Goal: Transaction & Acquisition: Obtain resource

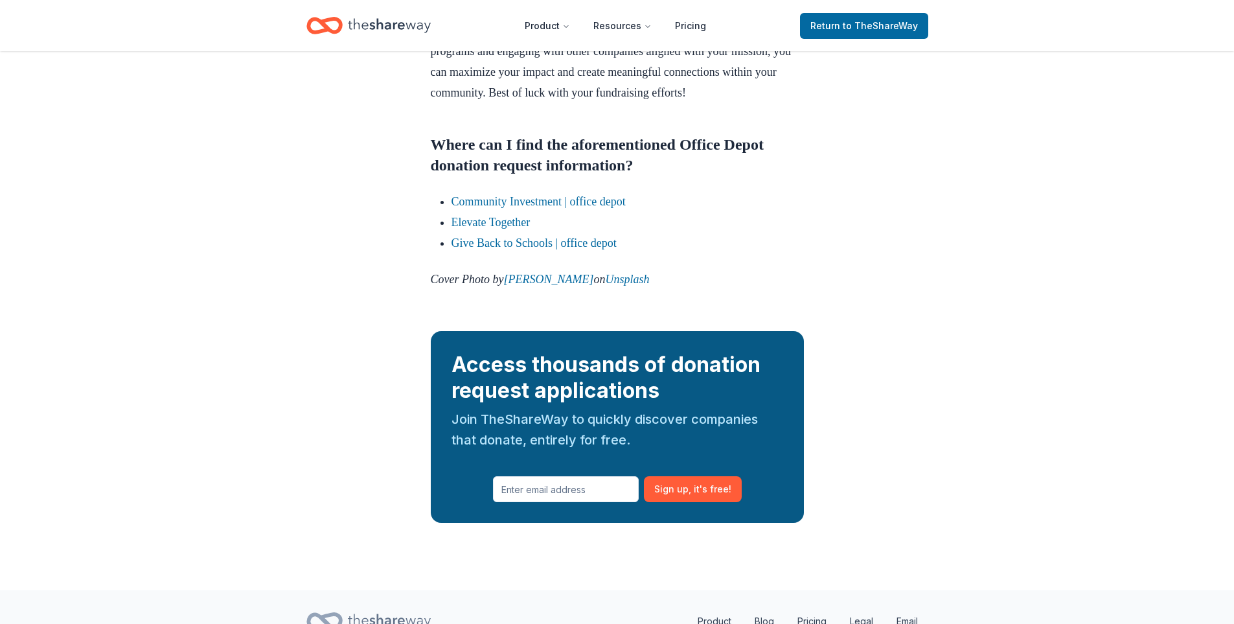
scroll to position [1438, 0]
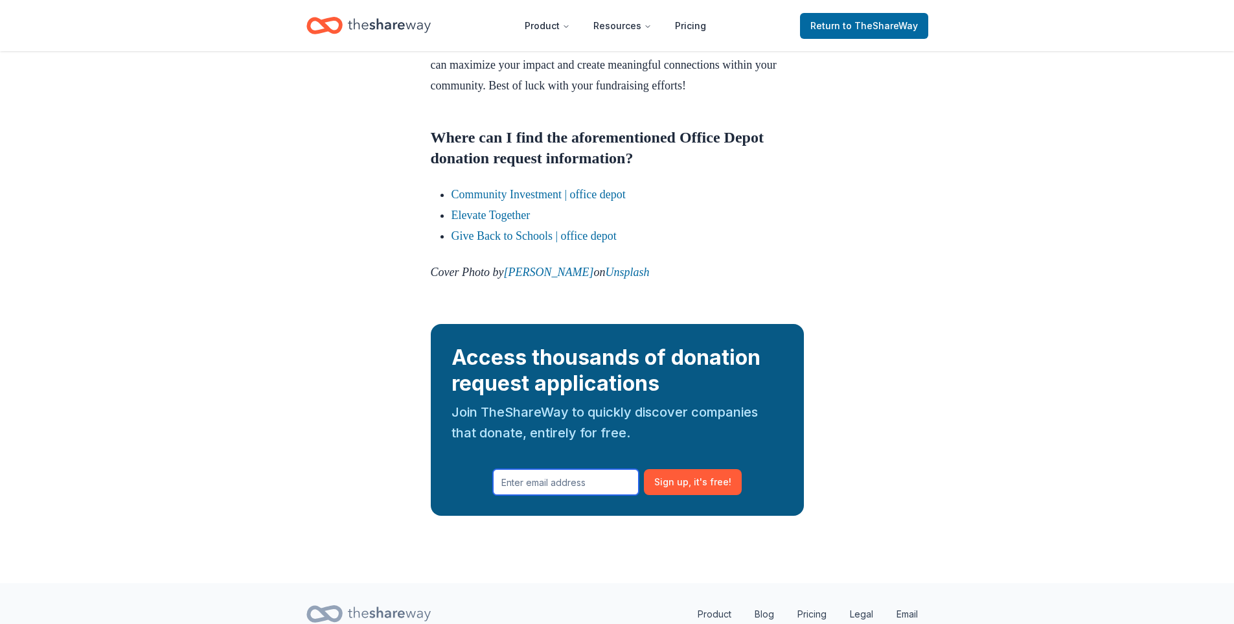
click at [595, 495] on input "text" at bounding box center [566, 482] width 146 height 26
type input "newheartgiver@gmail.com"
click at [692, 490] on span ", it ' s free!" at bounding box center [709, 482] width 43 height 16
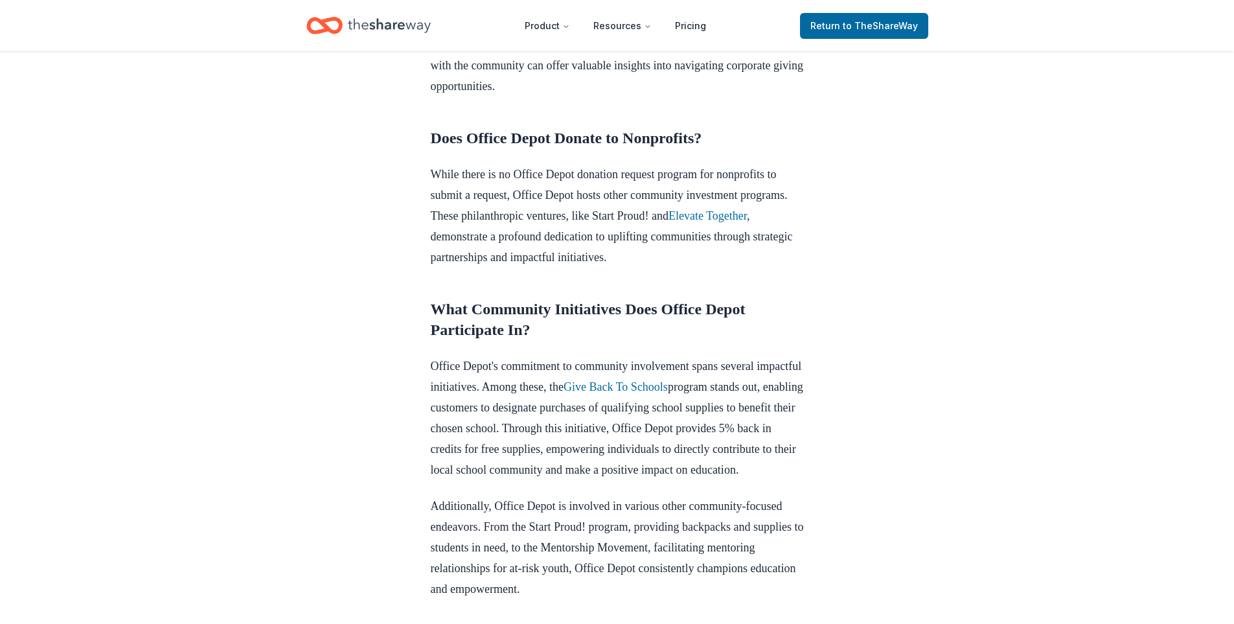
scroll to position [455, 0]
click at [668, 387] on link "Give Back To Schools" at bounding box center [615, 384] width 104 height 13
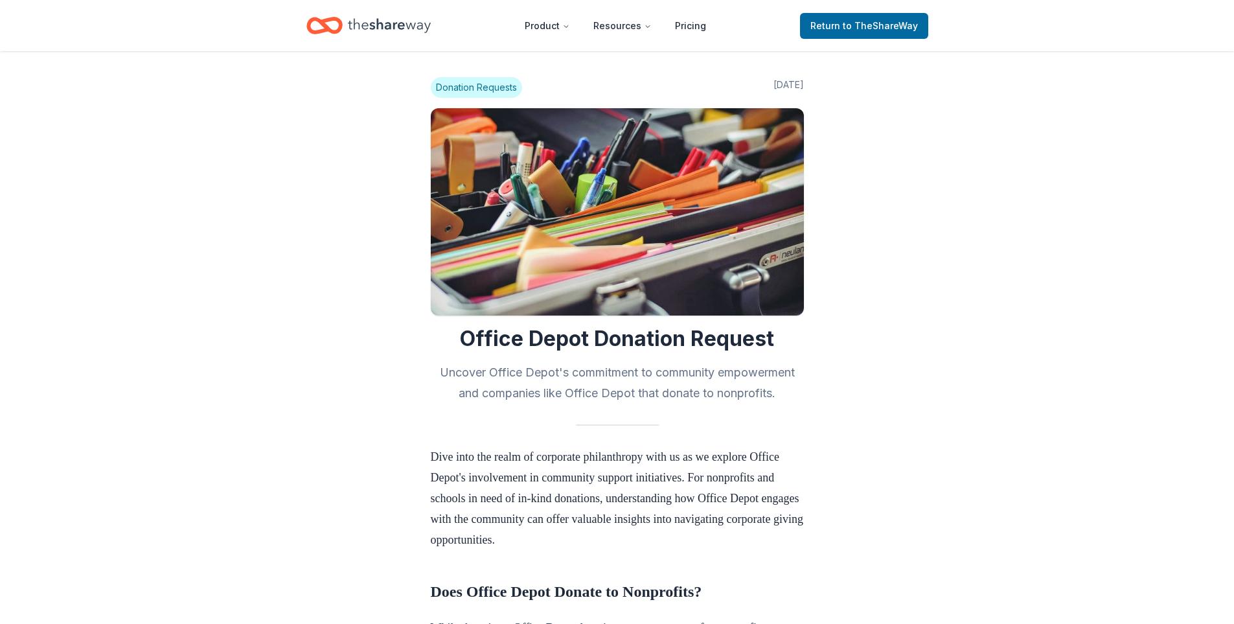
scroll to position [452, 0]
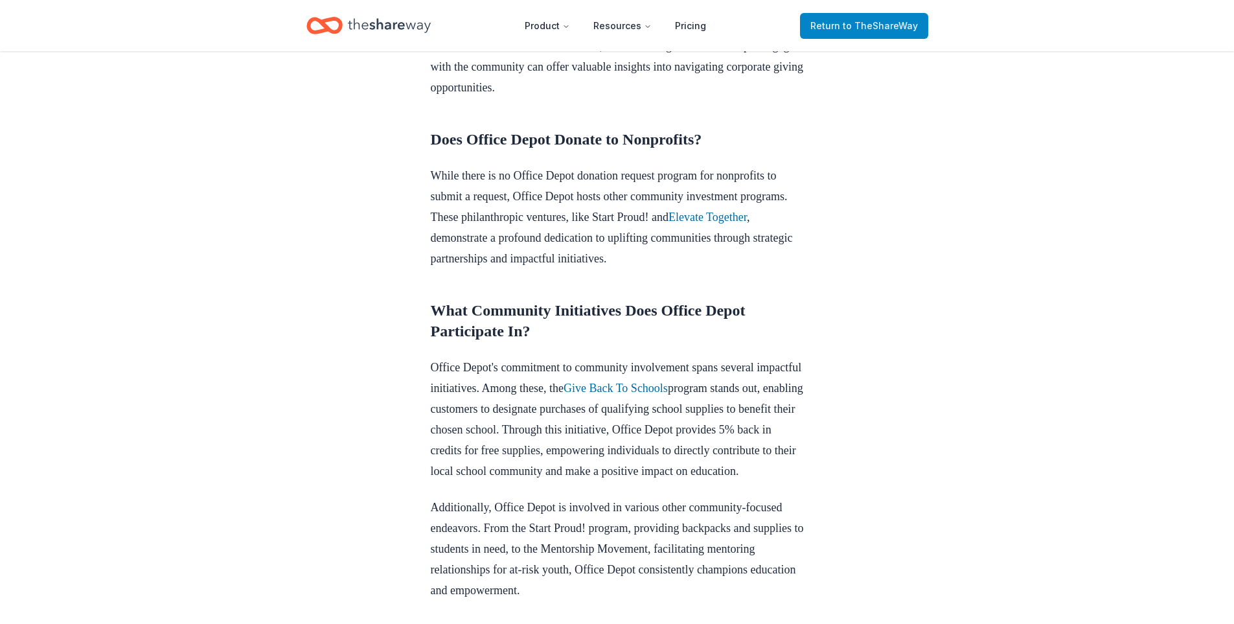
click at [883, 21] on span "to TheShareWay" at bounding box center [880, 25] width 75 height 11
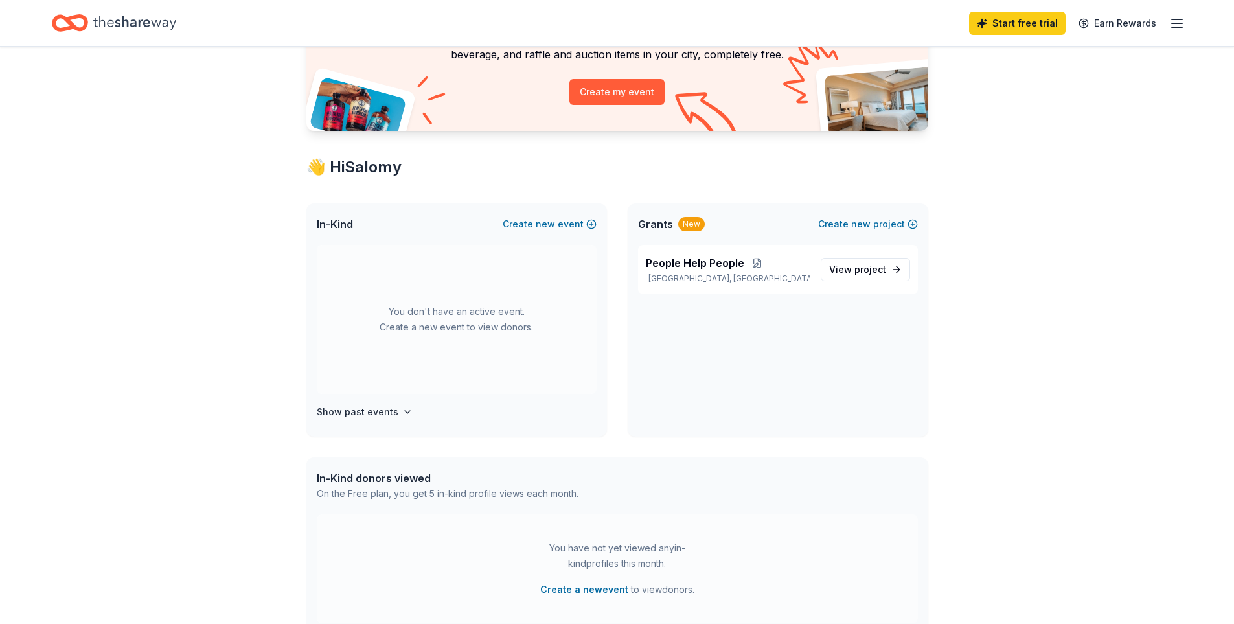
scroll to position [141, 0]
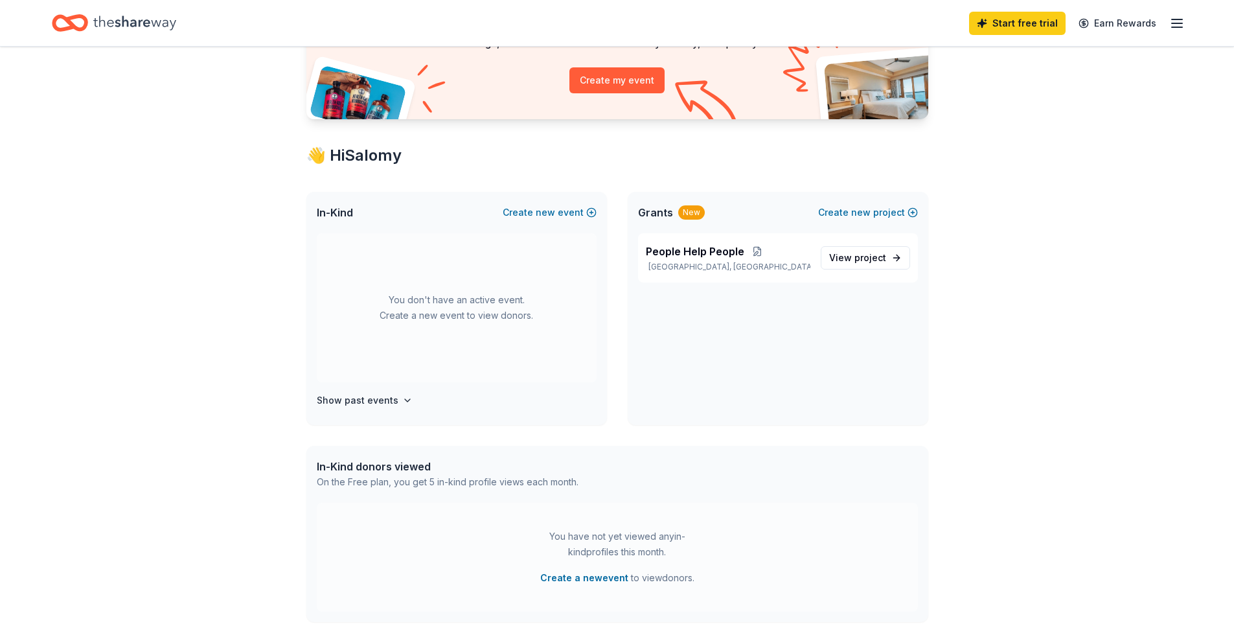
click at [689, 219] on div "New" at bounding box center [691, 212] width 27 height 14
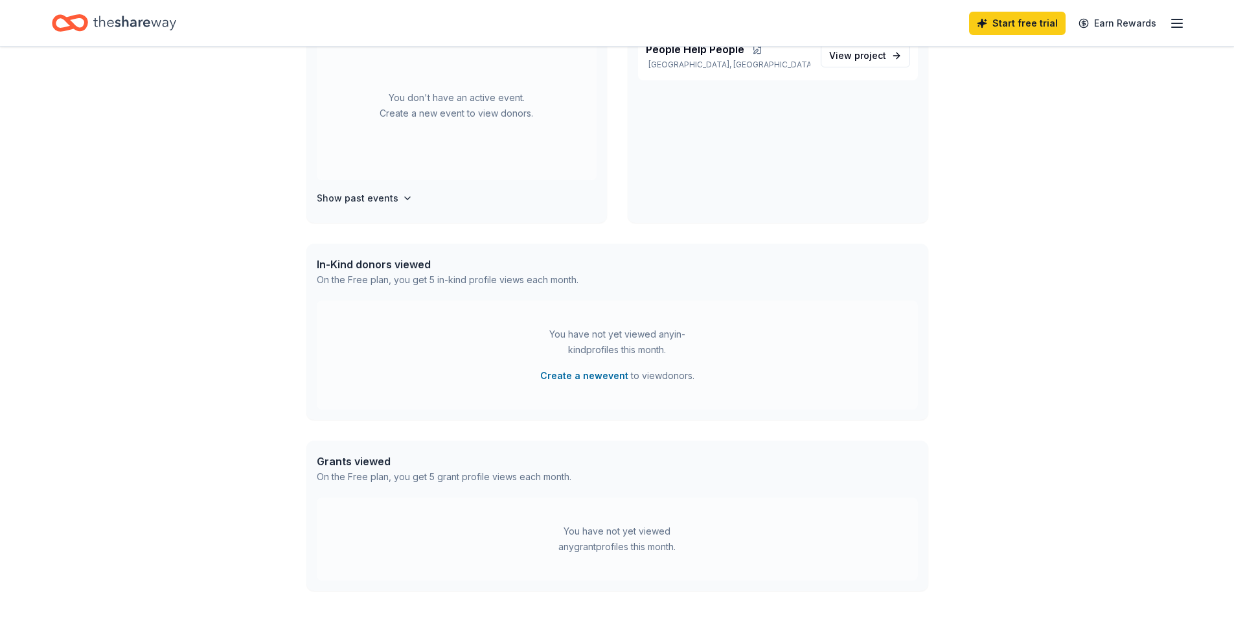
scroll to position [0, 0]
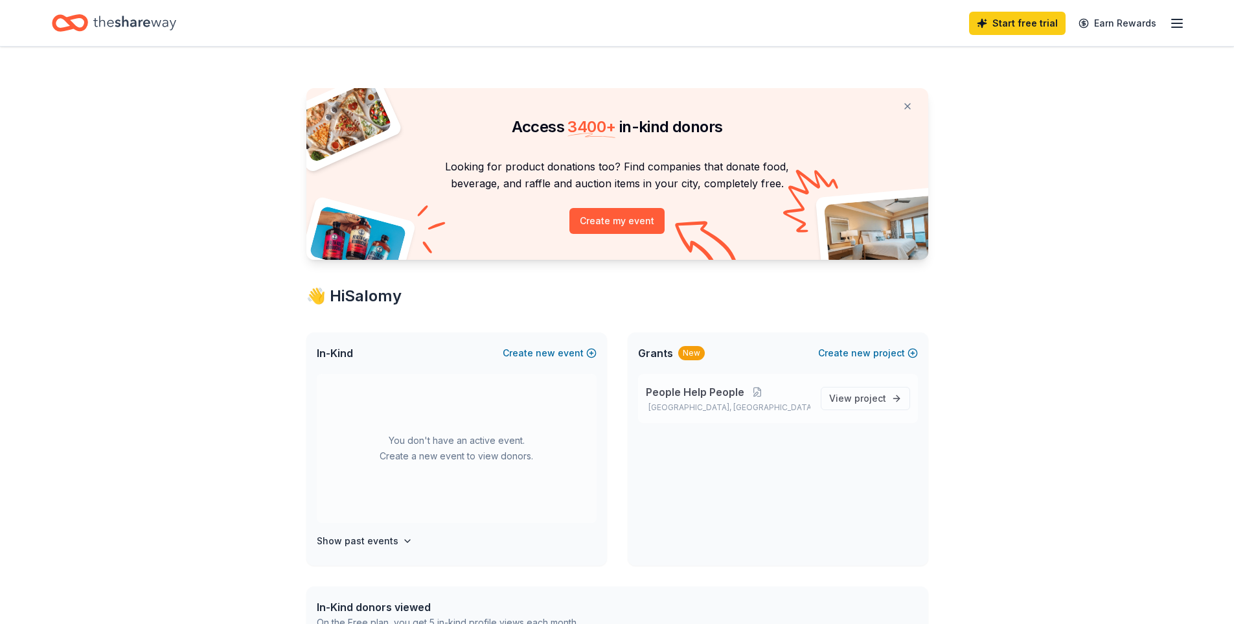
click at [692, 394] on span "People Help People" at bounding box center [695, 392] width 98 height 16
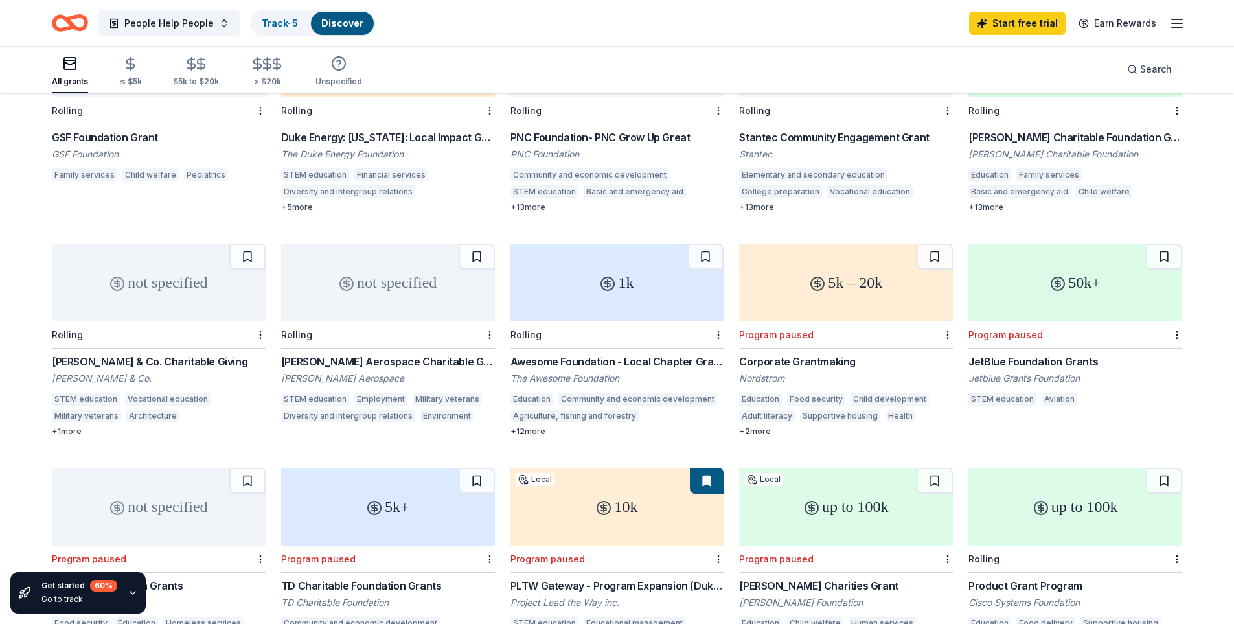
scroll to position [249, 0]
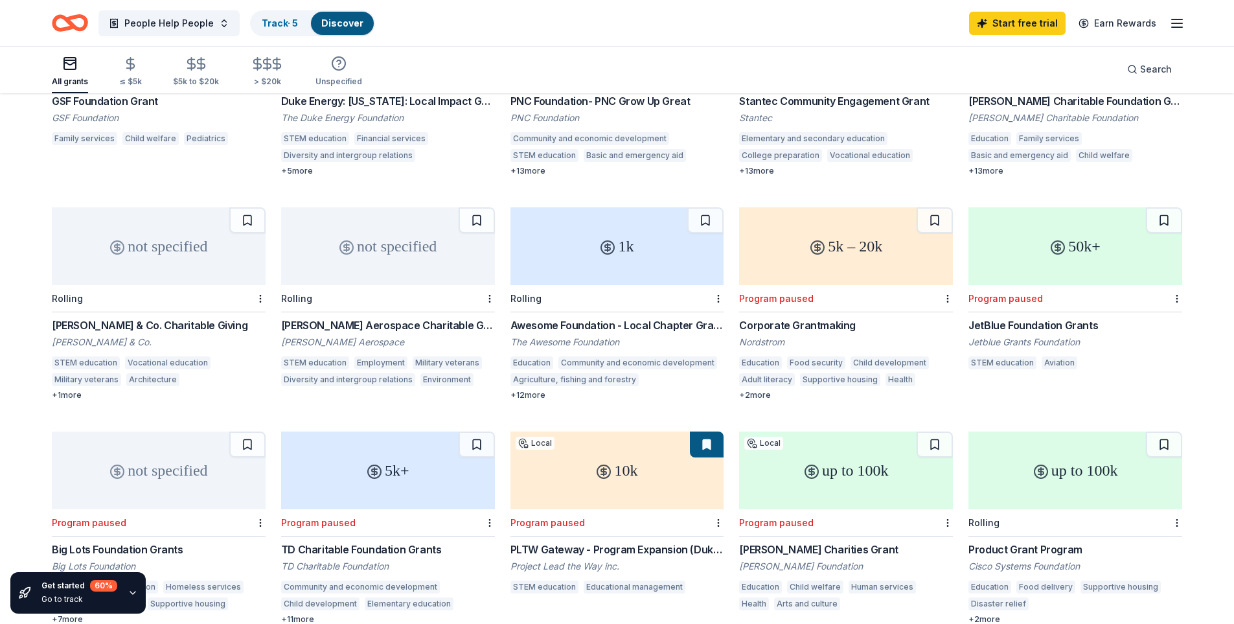
click at [96, 517] on div "Program paused" at bounding box center [89, 522] width 74 height 11
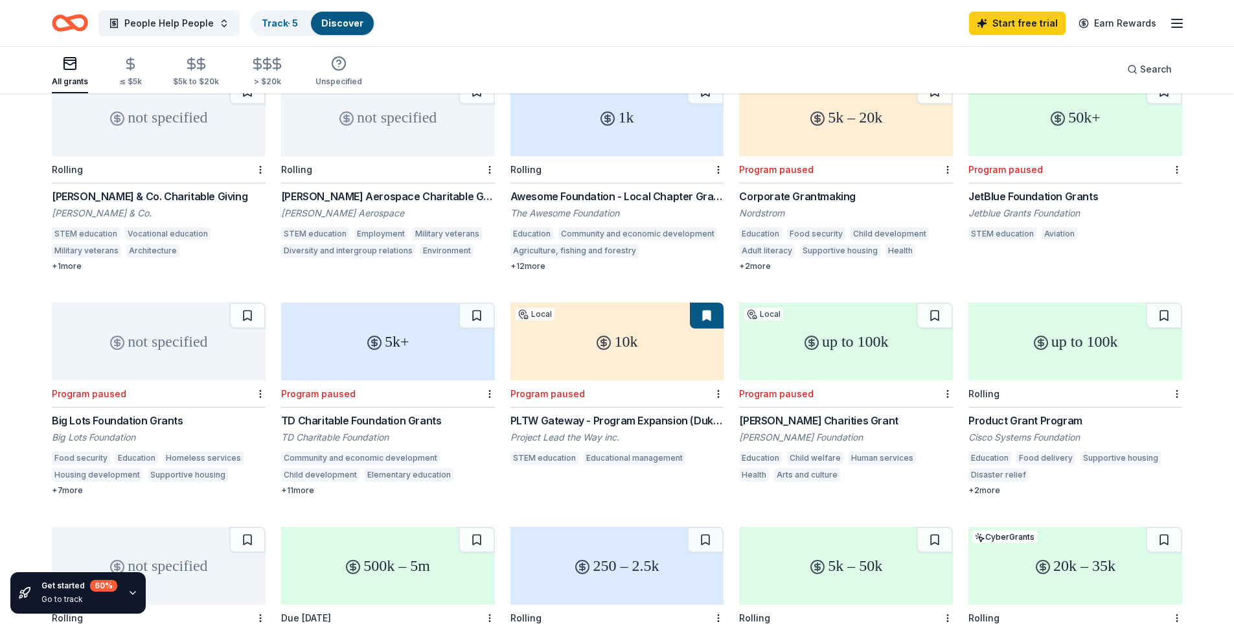
scroll to position [398, 0]
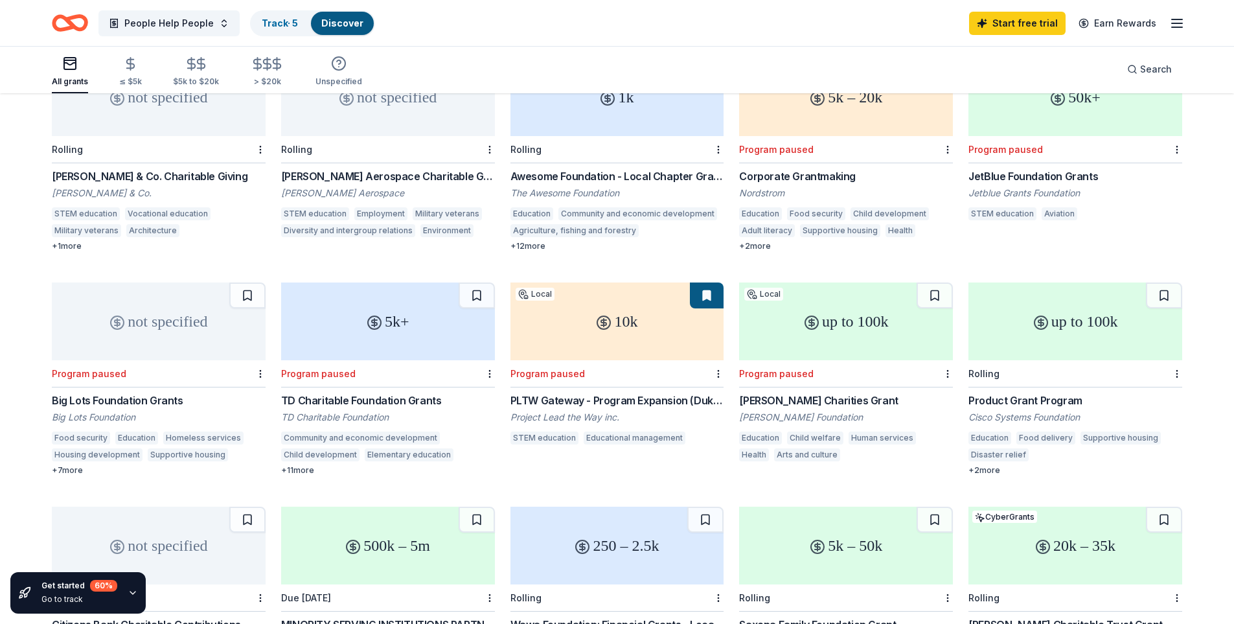
click at [318, 368] on div "Program paused" at bounding box center [318, 373] width 74 height 11
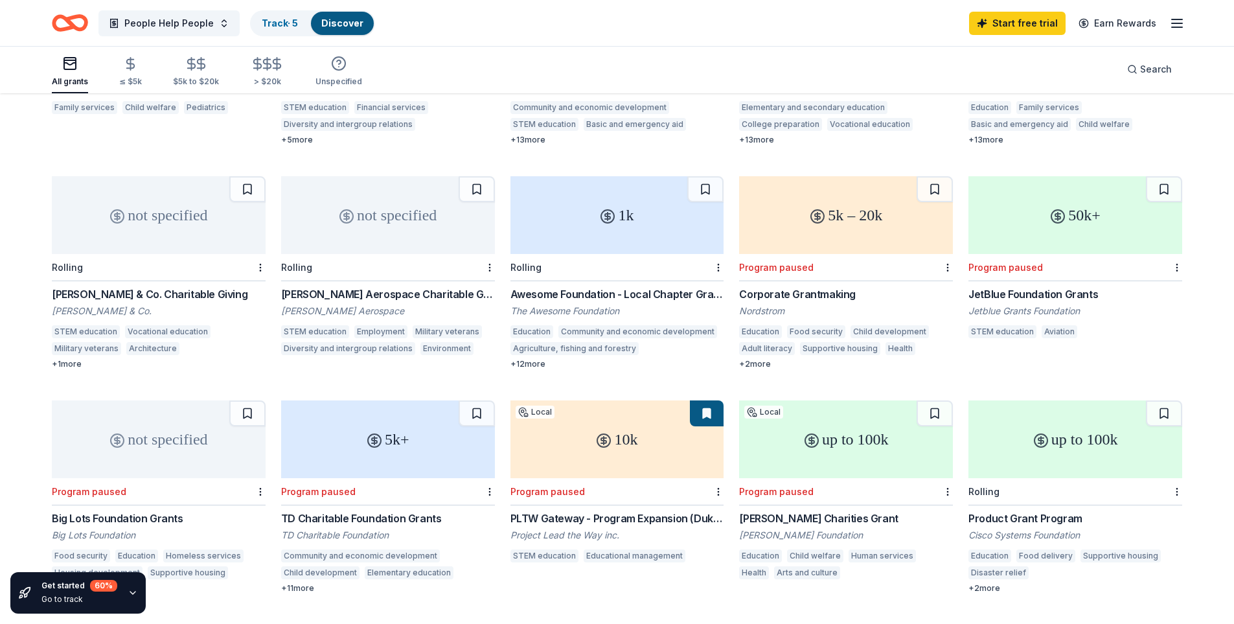
scroll to position [277, 0]
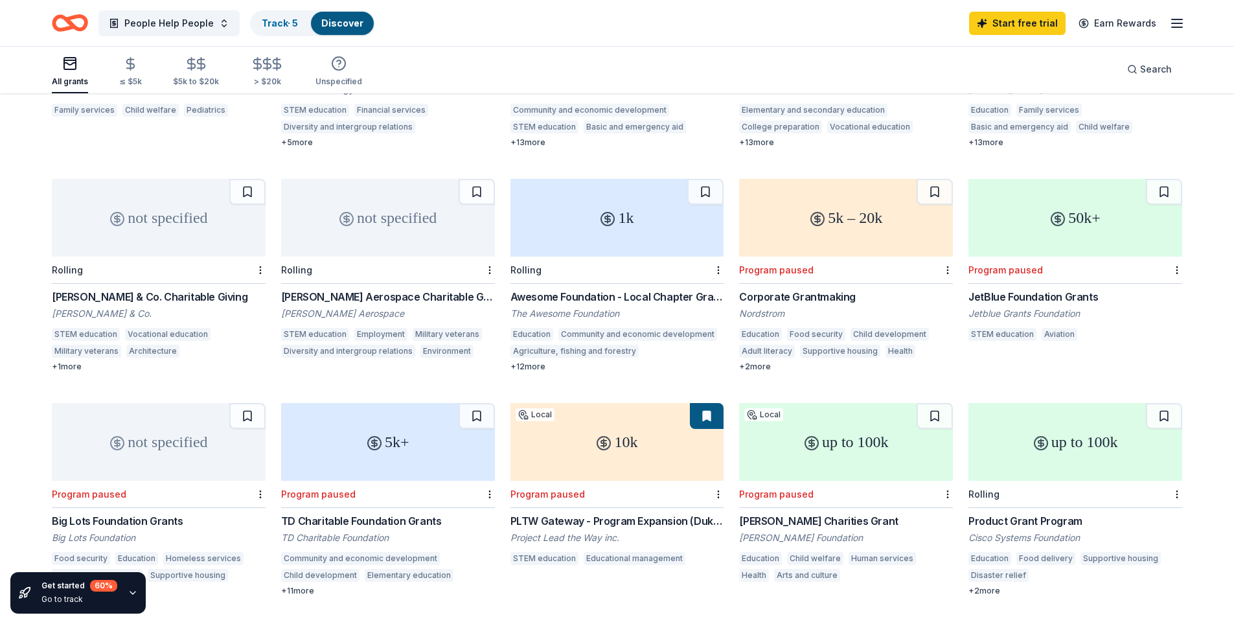
click at [110, 289] on div "Benjamin Moore & Co. Charitable Giving" at bounding box center [159, 297] width 214 height 16
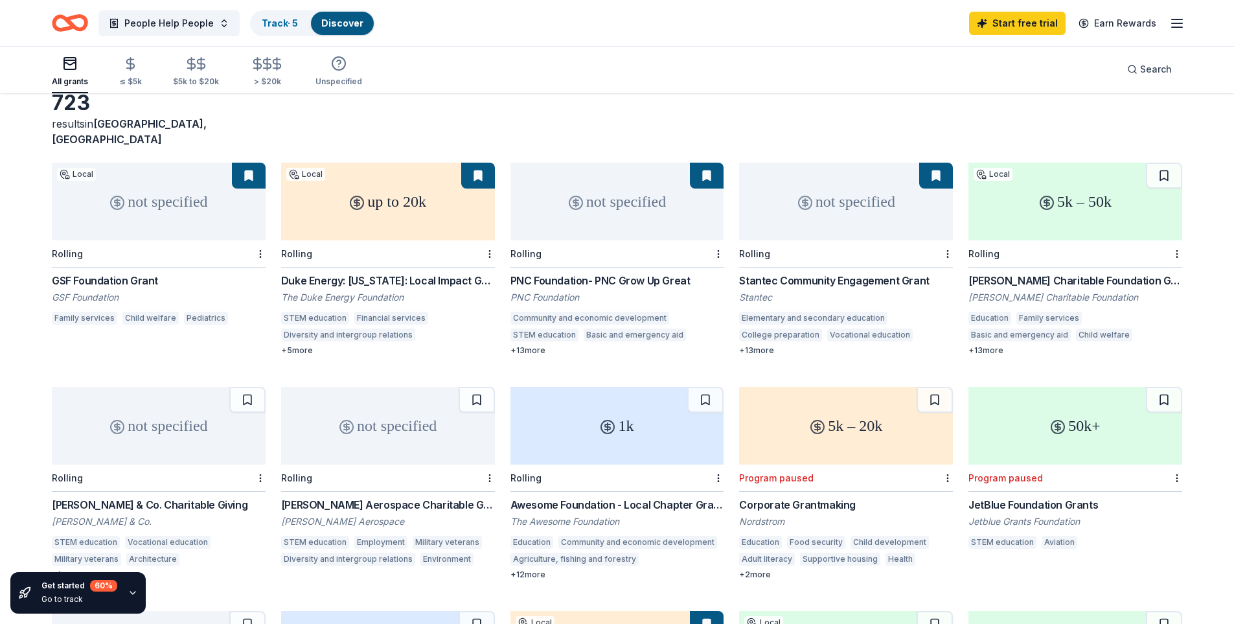
scroll to position [65, 0]
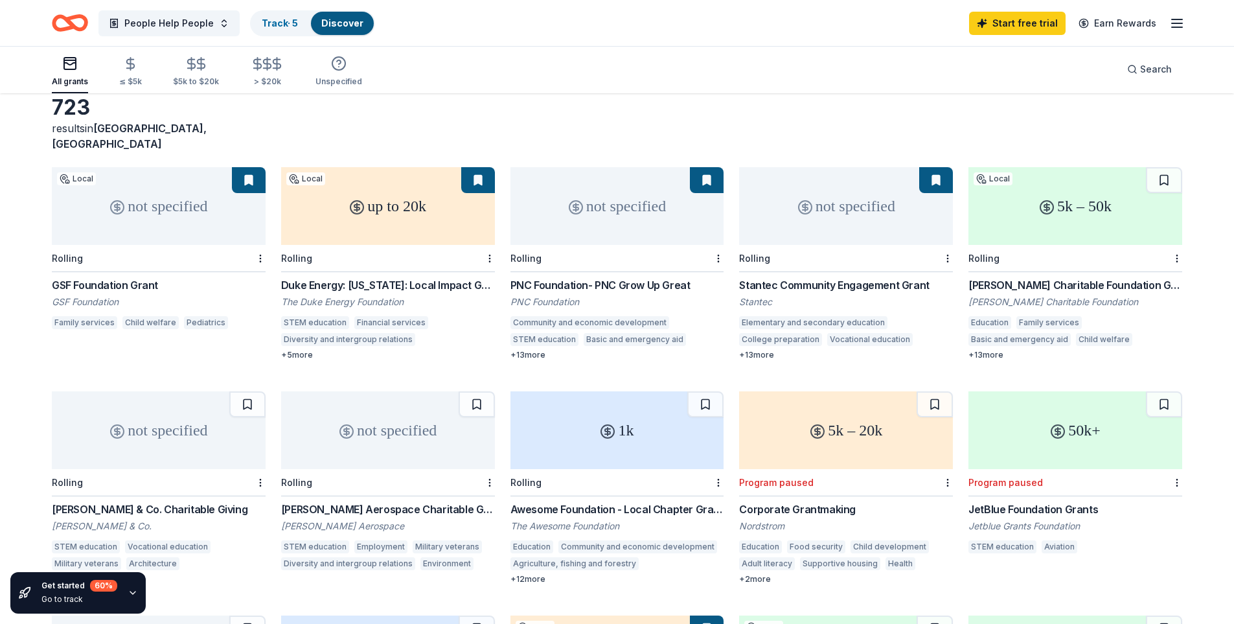
click at [387, 277] on div "Duke Energy: [US_STATE]: Local Impact Grants" at bounding box center [388, 285] width 214 height 16
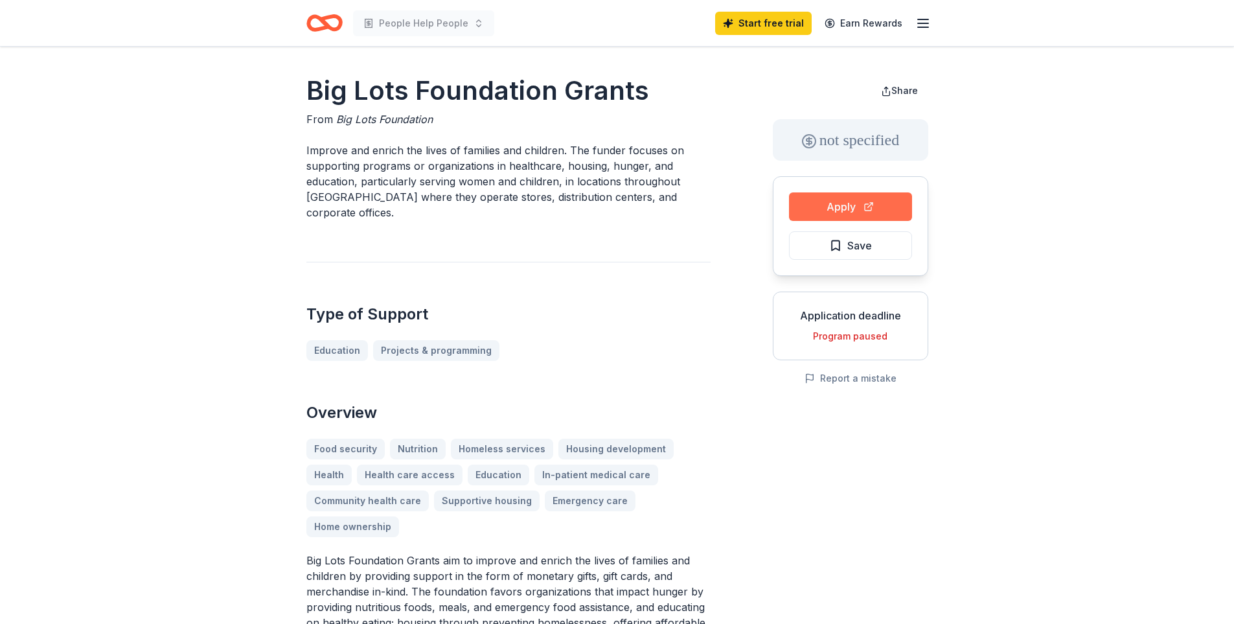
click at [832, 210] on button "Apply" at bounding box center [850, 206] width 123 height 28
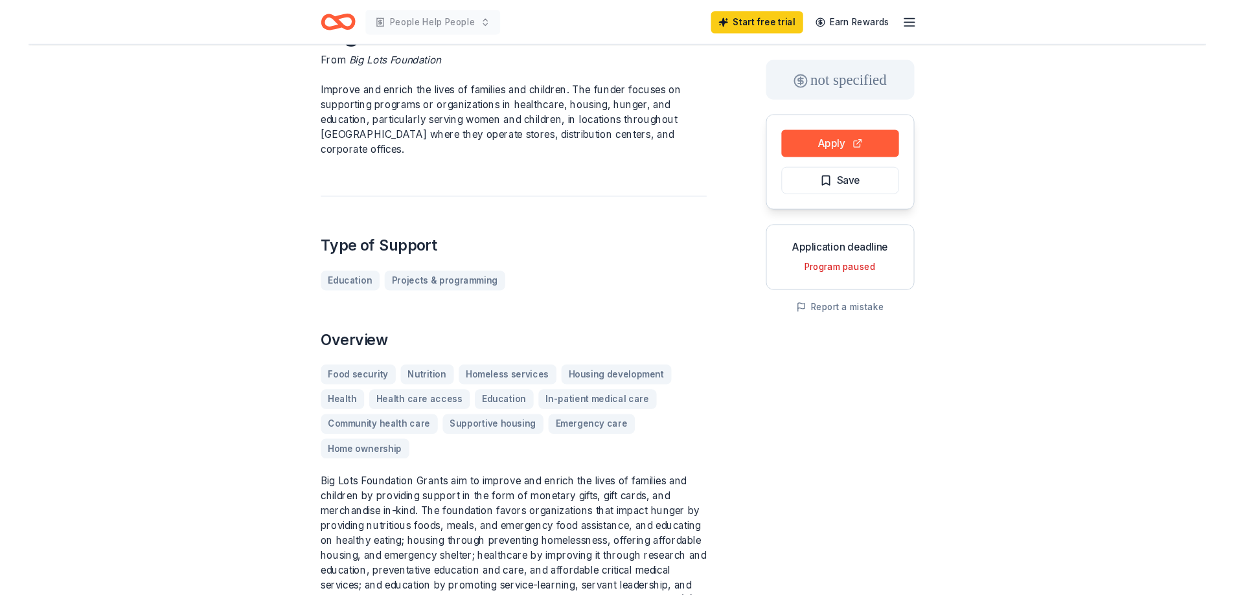
scroll to position [57, 0]
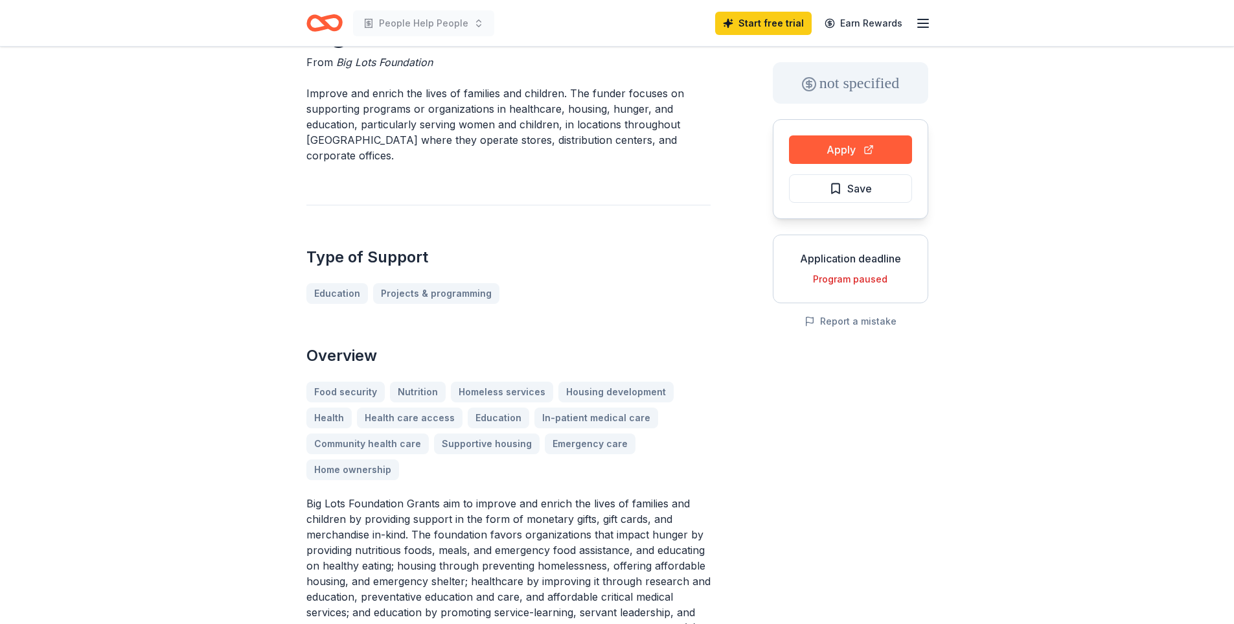
click at [353, 391] on div "Food security Nutrition Homeless services Housing development Health Health car…" at bounding box center [508, 430] width 404 height 98
click at [353, 390] on div "Food security Nutrition Homeless services Housing development Health Health car…" at bounding box center [508, 430] width 404 height 98
click at [837, 150] on button "Apply" at bounding box center [850, 149] width 123 height 28
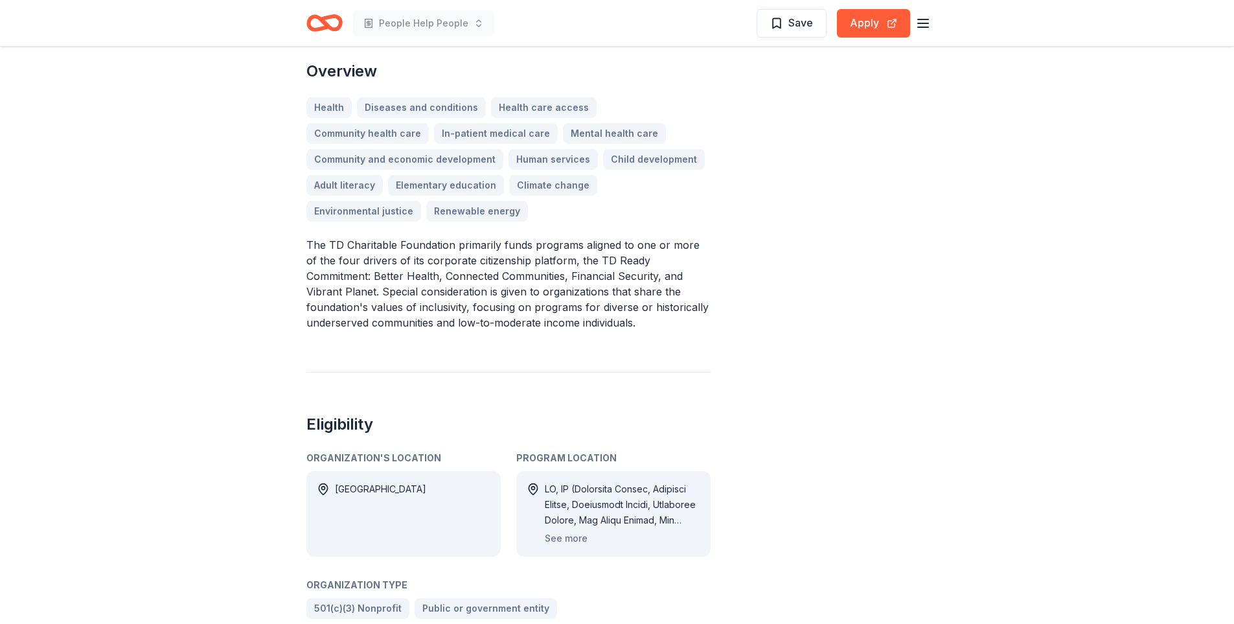
scroll to position [350, 0]
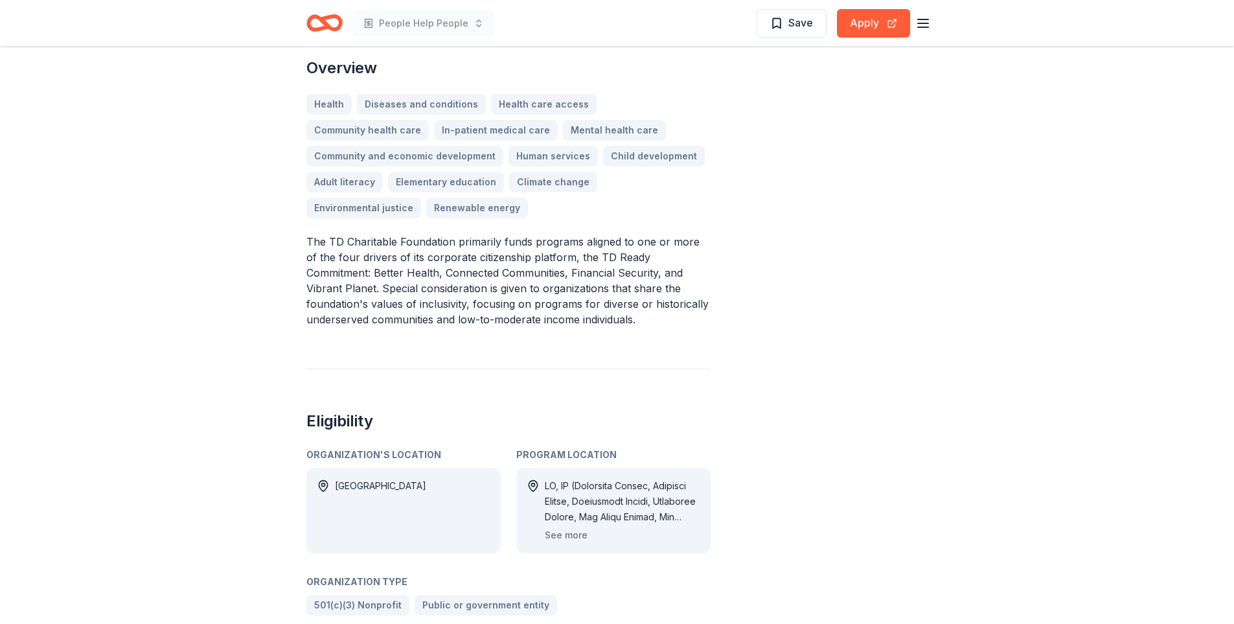
click at [622, 495] on div at bounding box center [622, 501] width 155 height 47
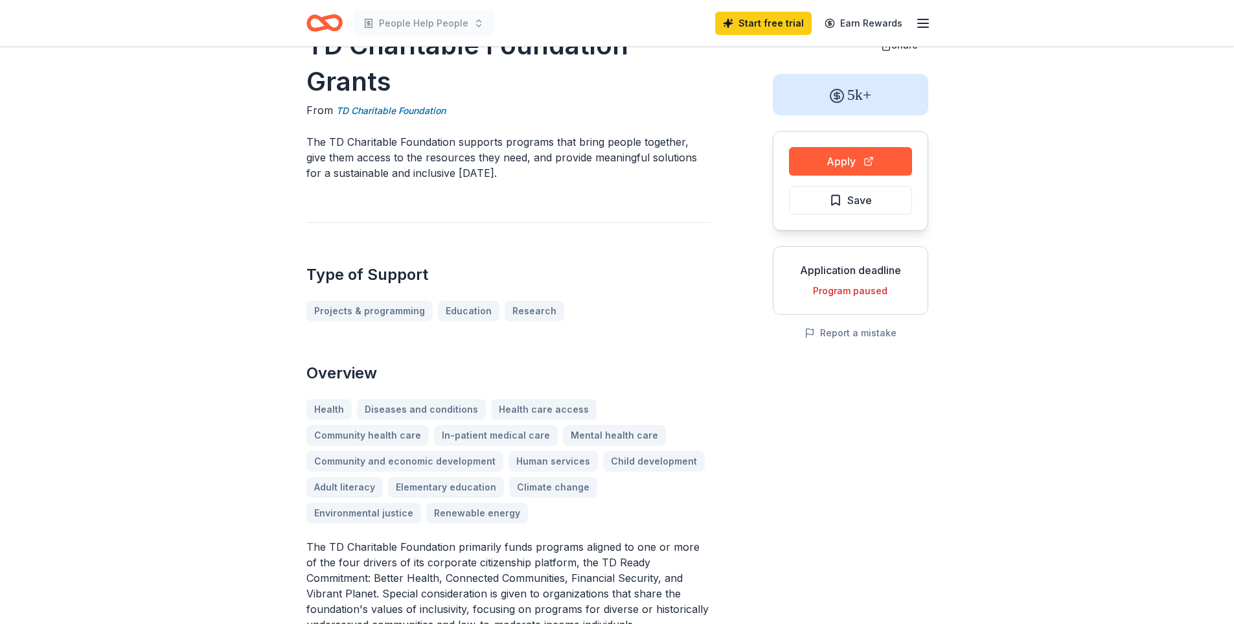
scroll to position [0, 0]
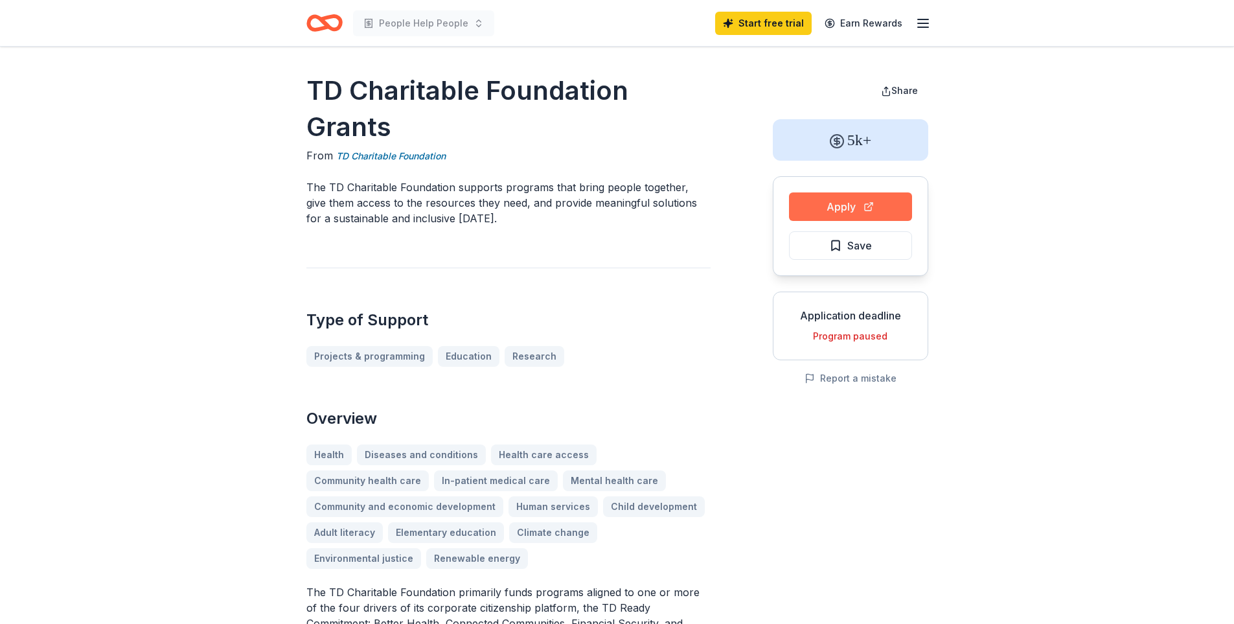
click at [838, 204] on button "Apply" at bounding box center [850, 206] width 123 height 28
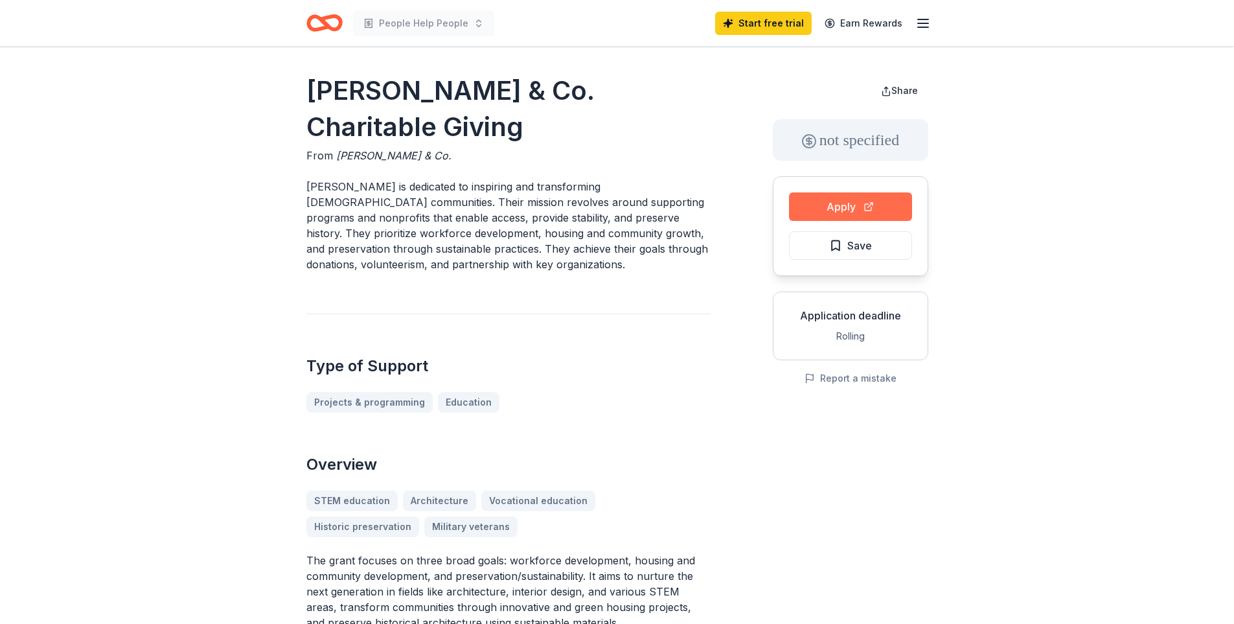
click at [815, 200] on button "Apply" at bounding box center [850, 206] width 123 height 28
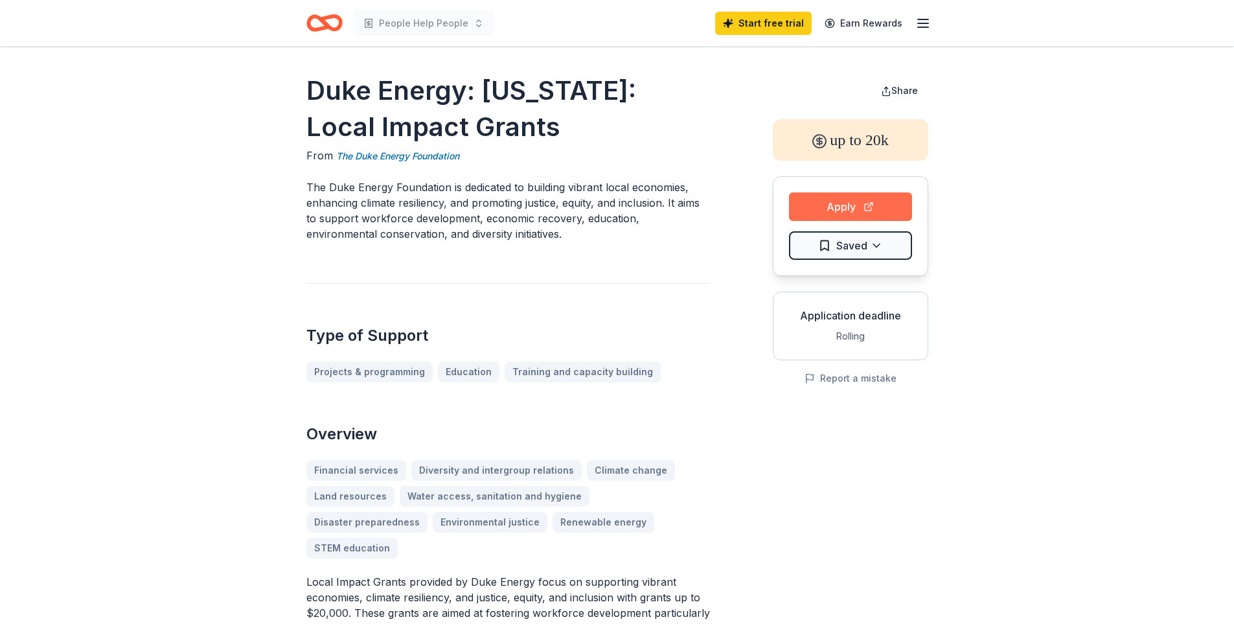
click at [841, 203] on button "Apply" at bounding box center [850, 206] width 123 height 28
